Goal: Communication & Community: Participate in discussion

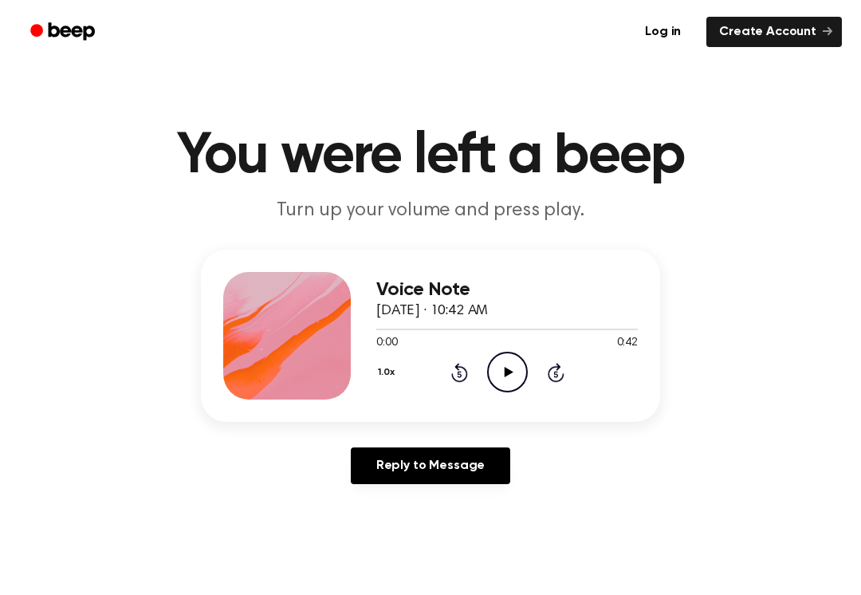
click at [499, 364] on icon "Play Audio" at bounding box center [507, 372] width 41 height 41
click at [376, 324] on div at bounding box center [507, 328] width 262 height 13
click at [376, 323] on div "Voice Note [DATE] · 10:42 AM 0:31 0:42 Your browser does not support the [objec…" at bounding box center [430, 336] width 459 height 172
click at [385, 318] on span "[DATE] · 10:42 AM" at bounding box center [432, 311] width 112 height 14
click at [384, 317] on span "[DATE] · 10:42 AM" at bounding box center [432, 311] width 112 height 14
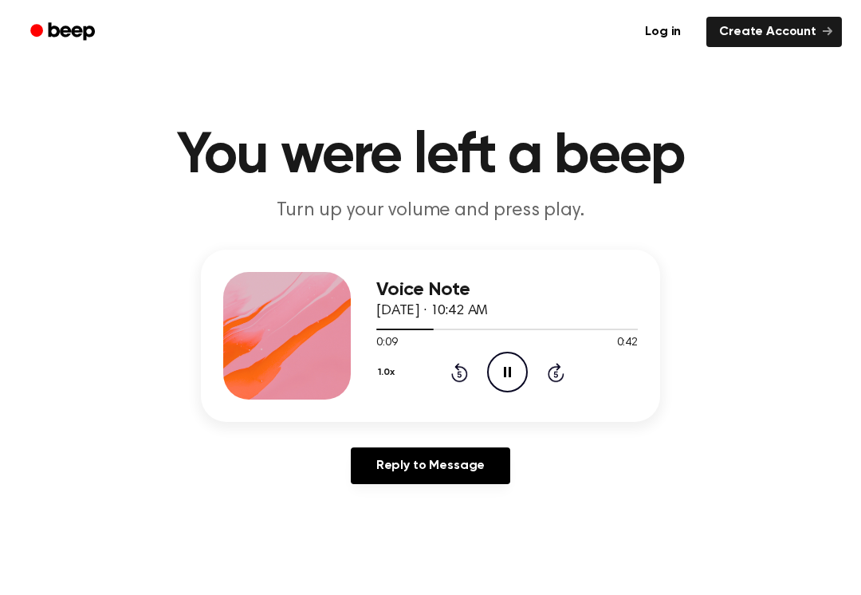
click at [399, 332] on div at bounding box center [507, 328] width 262 height 13
click at [372, 318] on div "Voice Note [DATE] · 10:42 AM 0:04 0:42 Your browser does not support the [objec…" at bounding box center [430, 336] width 459 height 172
click at [371, 317] on div "Voice Note [DATE] · 10:42 AM 0:04 0:42 Your browser does not support the [objec…" at bounding box center [430, 336] width 459 height 172
click at [383, 324] on div at bounding box center [507, 328] width 262 height 13
click at [369, 317] on div "Voice Note [DATE] · 10:42 AM 0:33 0:42 Your browser does not support the [objec…" at bounding box center [430, 336] width 459 height 172
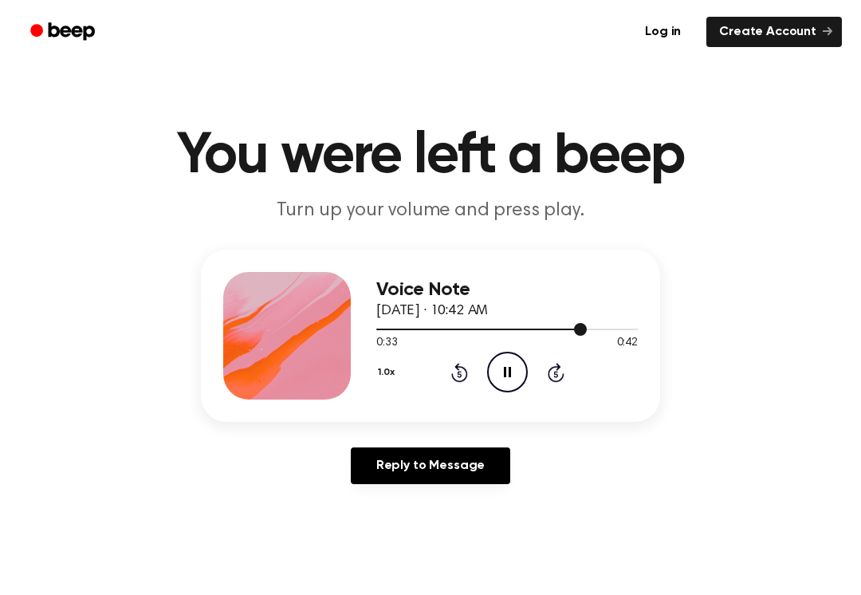
click at [381, 323] on div at bounding box center [507, 328] width 262 height 13
click at [378, 321] on div "Voice Note [DATE] · 10:42 AM" at bounding box center [507, 300] width 262 height 43
click at [506, 374] on icon at bounding box center [508, 372] width 9 height 10
click at [538, 372] on div "1.0x Rewind 5 seconds Pause Audio Skip 5 seconds" at bounding box center [507, 372] width 262 height 41
click at [514, 369] on icon "Pause Audio" at bounding box center [507, 372] width 41 height 41
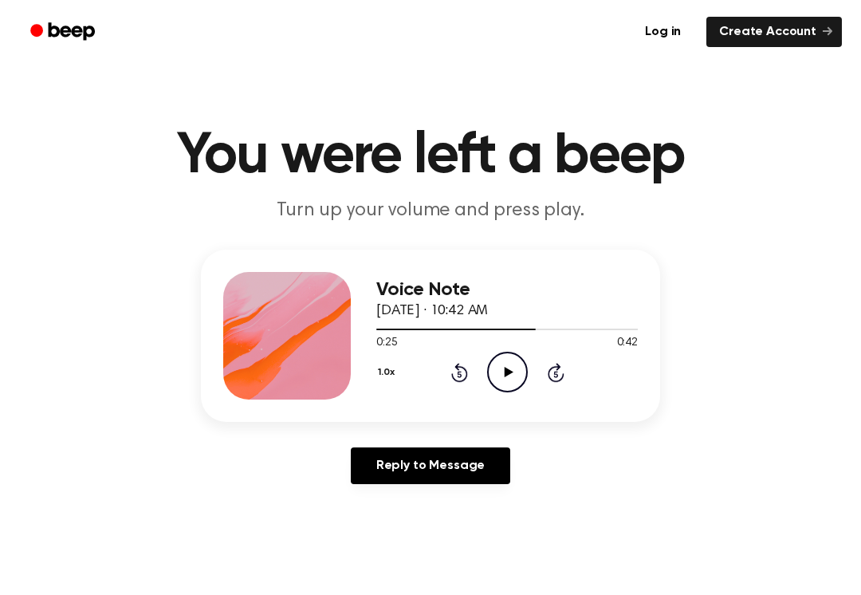
click at [514, 370] on icon "Play Audio" at bounding box center [507, 372] width 41 height 41
click at [505, 367] on icon at bounding box center [507, 372] width 7 height 10
click at [518, 376] on icon "Play Audio" at bounding box center [507, 372] width 41 height 41
click at [523, 381] on icon "Play Audio" at bounding box center [507, 372] width 41 height 41
click at [504, 364] on icon "Pause Audio" at bounding box center [507, 372] width 41 height 41
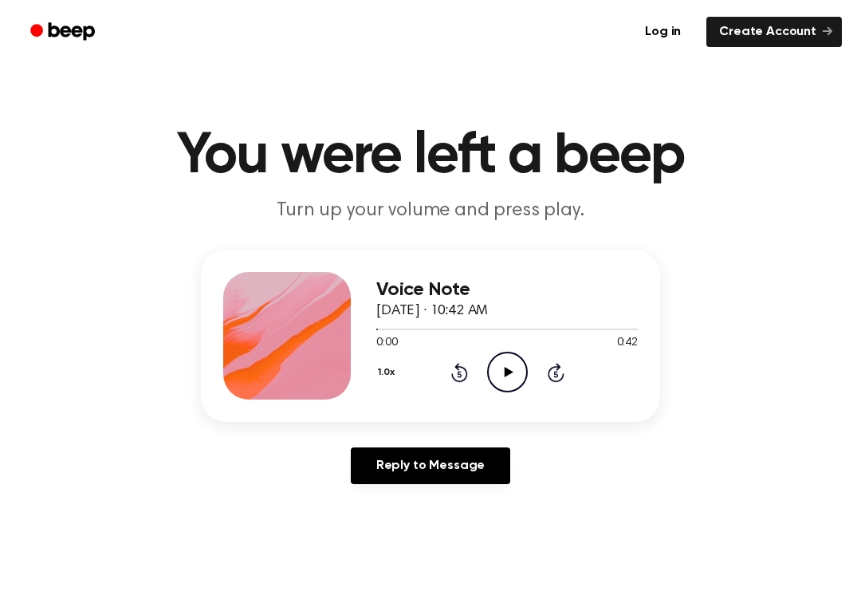
click at [499, 365] on icon "Play Audio" at bounding box center [507, 372] width 41 height 41
click at [510, 362] on icon "Pause Audio" at bounding box center [507, 372] width 41 height 41
click at [548, 366] on icon "Skip 5 seconds" at bounding box center [556, 372] width 18 height 21
click at [549, 372] on icon at bounding box center [556, 372] width 17 height 19
click at [548, 372] on icon "Skip 5 seconds" at bounding box center [556, 372] width 18 height 21
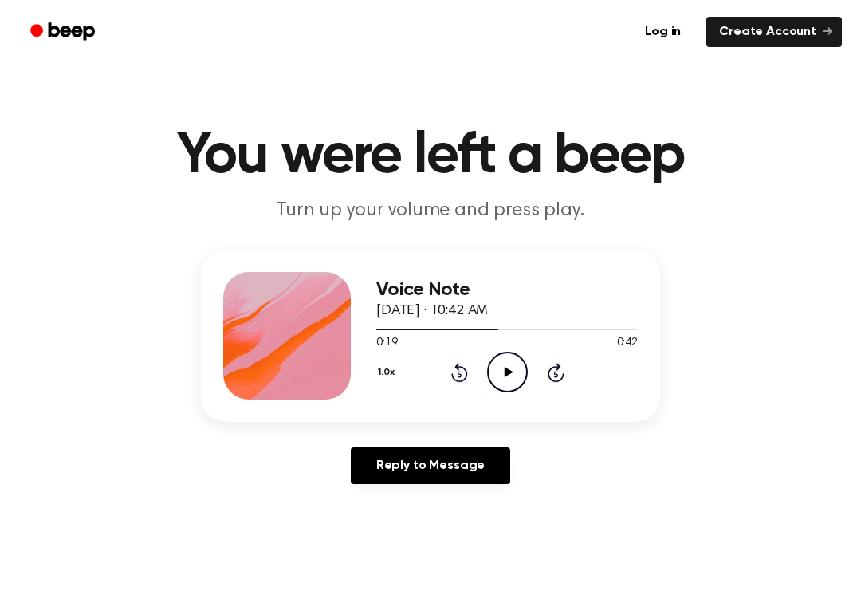
click at [456, 365] on icon at bounding box center [459, 372] width 17 height 19
click at [435, 470] on link "Reply to Message" at bounding box center [430, 465] width 159 height 37
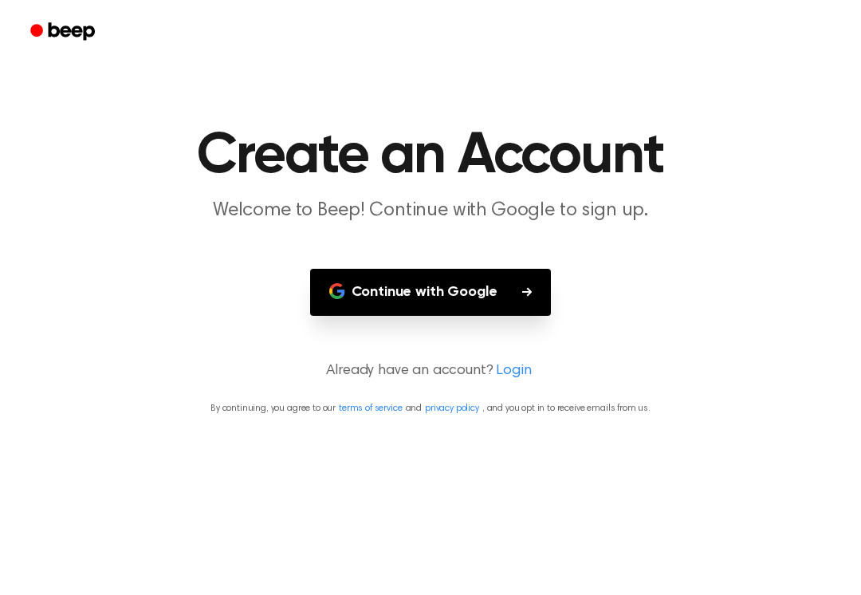
click at [521, 276] on button "Continue with Google" at bounding box center [431, 292] width 242 height 47
